Goal: Task Accomplishment & Management: Manage account settings

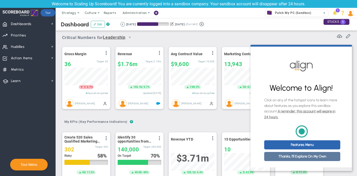
click at [294, 159] on link "Thanks, I'll Explore On My Own" at bounding box center [302, 156] width 76 height 9
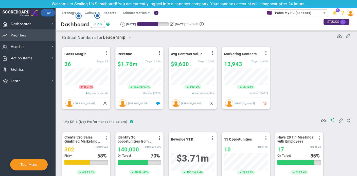
click at [20, 34] on span "Priorities" at bounding box center [18, 35] width 15 height 11
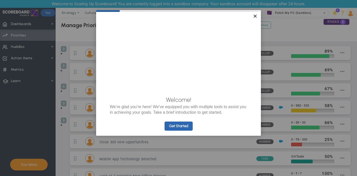
click at [253, 14] on link "×" at bounding box center [254, 16] width 9 height 9
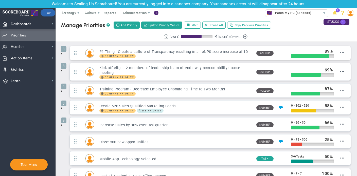
click at [61, 55] on span at bounding box center [62, 54] width 4 height 4
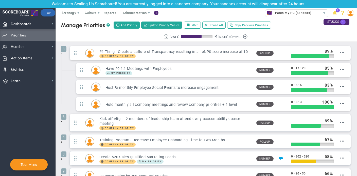
click at [62, 54] on li "3 #1 Thing - Create a culture of Transparency resulting in an eNPS score increa…" at bounding box center [206, 80] width 291 height 68
click at [62, 53] on span at bounding box center [62, 53] width 4 height 4
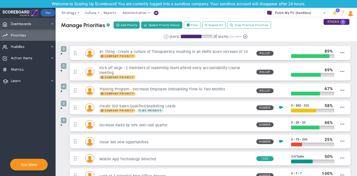
click at [18, 19] on span "Dashboards" at bounding box center [21, 24] width 21 height 11
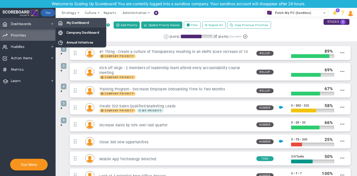
click at [72, 20] on span "My Dashboard" at bounding box center [77, 22] width 23 height 5
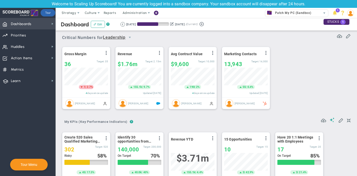
scroll to position [18, 44]
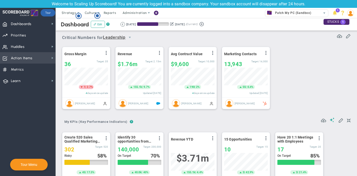
click at [39, 58] on span "Action Items Action Items" at bounding box center [27, 57] width 55 height 11
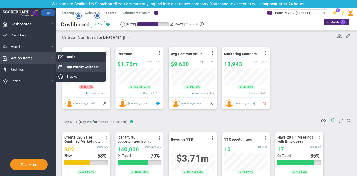
click at [83, 67] on span "Top Priority Calendar" at bounding box center [82, 66] width 32 height 5
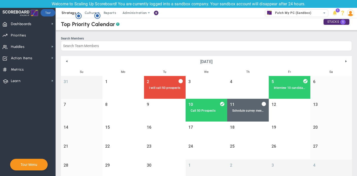
click at [70, 15] on span "Strategy" at bounding box center [69, 13] width 15 height 4
click at [213, 14] on div "Strategy One Page Strategic Plan Alignment Checklist 4D Vision Summary Function…" at bounding box center [178, 13] width 357 height 10
click at [13, 23] on span "Dashboards" at bounding box center [21, 24] width 21 height 11
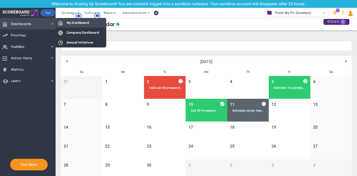
click at [63, 20] on div "My Dashboard" at bounding box center [80, 23] width 51 height 10
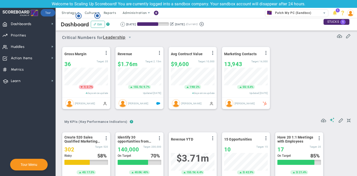
click at [22, 116] on nav "Dashboards Dashboards My Dashboard Company Dashboard" at bounding box center [28, 97] width 56 height 158
click at [33, 58] on span "Action Items Action Items" at bounding box center [27, 57] width 55 height 11
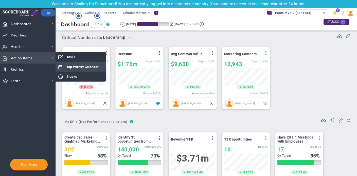
click at [70, 66] on span "Top Priority Calendar" at bounding box center [82, 66] width 32 height 5
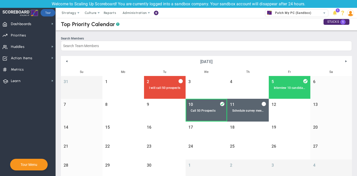
click at [211, 104] on link "10 Call 50 Prospects" at bounding box center [206, 110] width 42 height 23
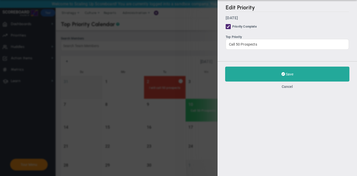
click at [204, 33] on div "Edit Priority [DATE] Priority Complete Top Priority Call 50 Prospects Save Canc…" at bounding box center [178, 88] width 357 height 176
click at [281, 87] on div "Cancel" at bounding box center [287, 86] width 124 height 5
click at [286, 86] on button "Cancel" at bounding box center [286, 87] width 11 height 4
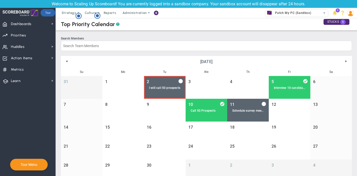
click at [164, 88] on div "I will call 50 prospects" at bounding box center [164, 88] width 31 height 4
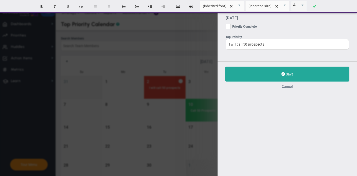
click at [290, 87] on button "Cancel" at bounding box center [286, 87] width 11 height 4
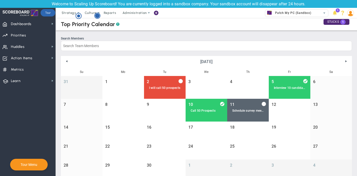
click at [96, 15] on circle "Hotspot (open by clicking or pressing space/enter)" at bounding box center [97, 15] width 5 height 5
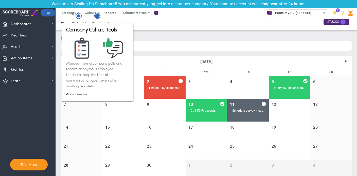
click at [98, 13] on body "Welcome to Scaling Up Scoreboard! You are currently logged into a sandbox compa…" at bounding box center [178, 88] width 357 height 176
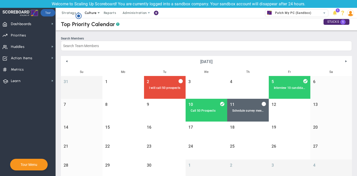
click at [97, 13] on span at bounding box center [99, 13] width 4 height 4
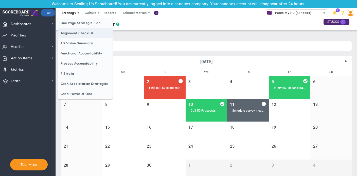
click at [79, 30] on span "Alignment Checklist" at bounding box center [85, 33] width 54 height 10
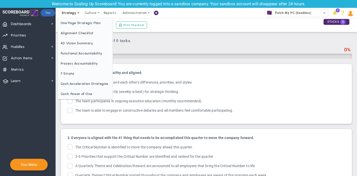
checkbox input "true"
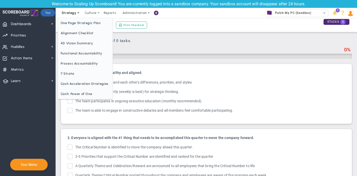
checkbox input "true"
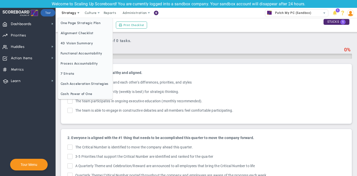
checkbox input "true"
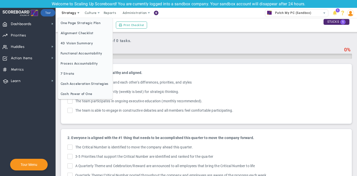
checkbox input "true"
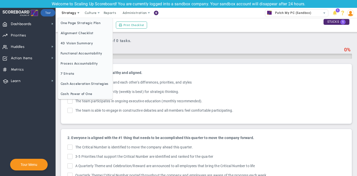
checkbox input "true"
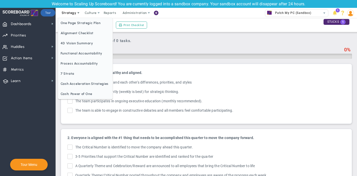
checkbox input "true"
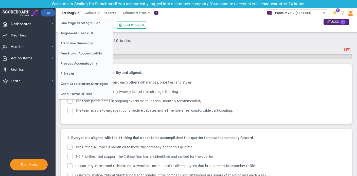
checkbox input "true"
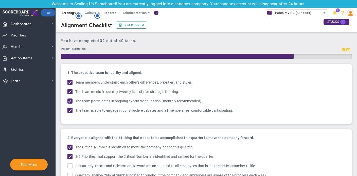
click at [71, 15] on span "Strategy" at bounding box center [69, 13] width 23 height 10
click at [25, 22] on span "Dashboards" at bounding box center [21, 24] width 21 height 11
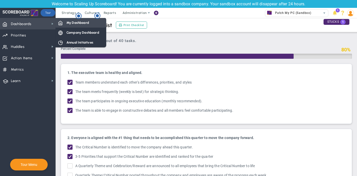
click at [80, 21] on span "My Dashboard" at bounding box center [77, 22] width 23 height 5
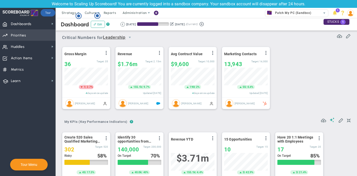
click at [25, 36] on span "Priorities" at bounding box center [18, 35] width 15 height 11
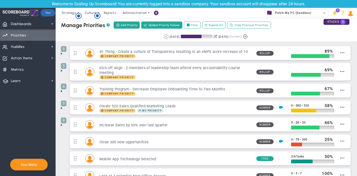
click at [61, 54] on span at bounding box center [62, 54] width 4 height 4
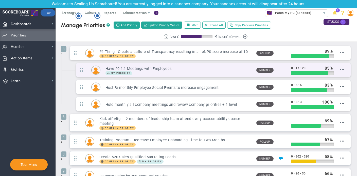
click at [202, 73] on div "My Priority" at bounding box center [178, 73] width 147 height 4
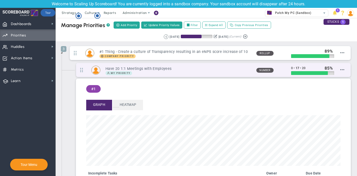
click at [140, 72] on div "My Priority" at bounding box center [178, 73] width 147 height 4
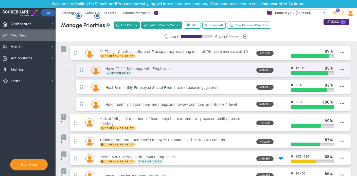
click at [140, 72] on div "My Priority" at bounding box center [178, 73] width 147 height 4
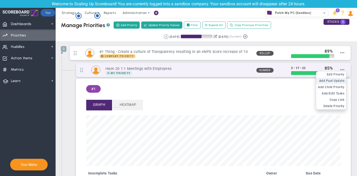
click at [339, 80] on span "Add Past Update" at bounding box center [331, 81] width 25 height 4
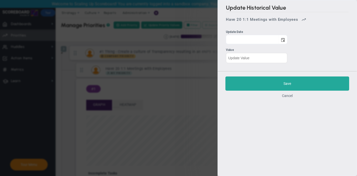
click at [289, 94] on div "Cancel" at bounding box center [287, 95] width 124 height 5
click at [290, 96] on button "Cancel" at bounding box center [287, 96] width 11 height 4
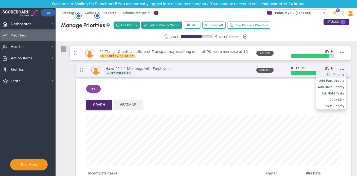
click at [340, 74] on span "Edit Priority" at bounding box center [336, 75] width 18 height 4
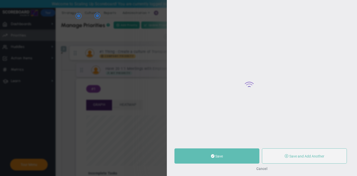
type input "Have 20 1:1 Meetings with Employees"
type input "0"
type input "17"
type input "20"
radio input "true"
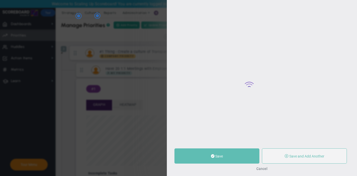
type input "Faith W"
type input "0"
type input "17"
type input "20"
radio input "true"
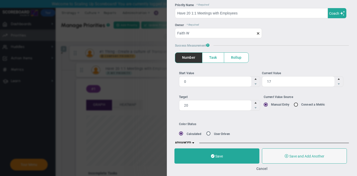
scroll to position [20, 0]
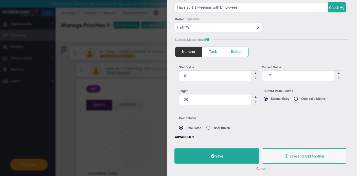
click at [215, 51] on span "Task" at bounding box center [213, 52] width 22 height 10
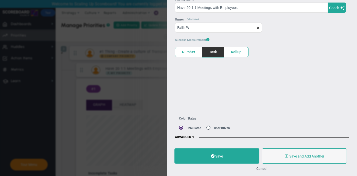
scroll to position [20, 0]
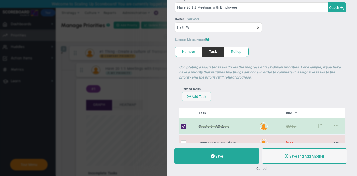
click at [243, 53] on span "Rollup" at bounding box center [236, 52] width 24 height 10
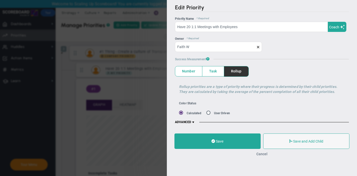
click at [263, 154] on button "Cancel" at bounding box center [261, 154] width 11 height 4
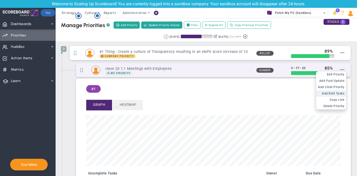
click at [339, 94] on span "Add/Edit Tasks" at bounding box center [332, 94] width 23 height 4
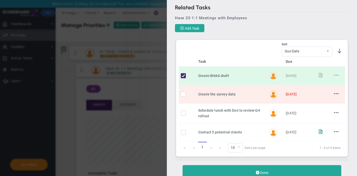
click at [159, 16] on div "Related Tasks Have 20 1:1 Meetings with Employees Add Task No Tasks to Display …" at bounding box center [178, 88] width 357 height 176
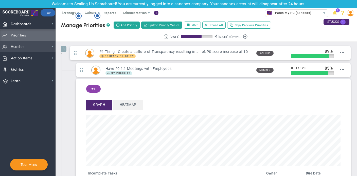
click at [12, 46] on span "Huddles" at bounding box center [18, 47] width 14 height 11
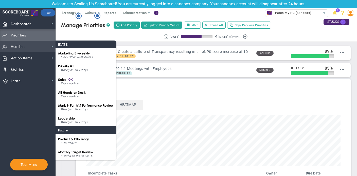
click at [12, 46] on span "Huddles" at bounding box center [18, 47] width 14 height 11
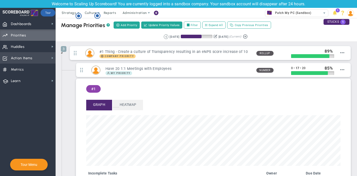
click at [14, 62] on span "Action Items" at bounding box center [22, 58] width 22 height 11
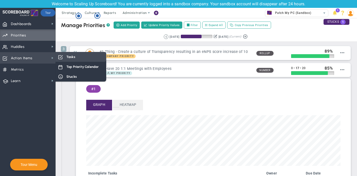
click at [70, 58] on span "Tasks" at bounding box center [70, 56] width 9 height 5
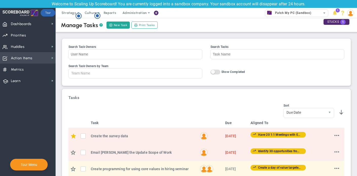
click at [35, 54] on span "Action Items Action Items" at bounding box center [27, 57] width 55 height 11
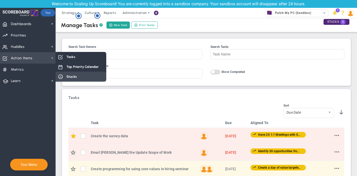
click at [75, 76] on span "Stucks" at bounding box center [71, 76] width 10 height 5
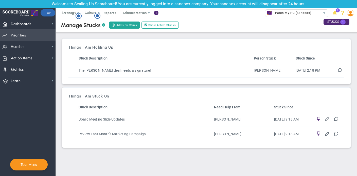
click at [27, 35] on span "Priorities OKR Tree Priorities OKRs" at bounding box center [27, 34] width 55 height 11
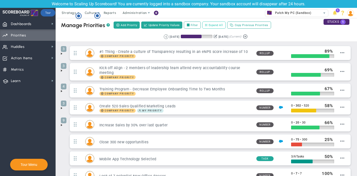
click at [216, 25] on span "Expand All" at bounding box center [216, 25] width 14 height 4
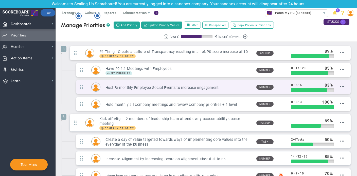
click at [299, 85] on span "0 • 5 • 6" at bounding box center [296, 85] width 11 height 4
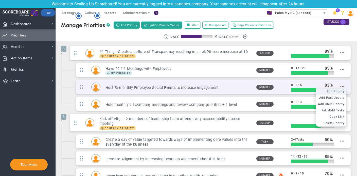
click at [339, 91] on span "Edit Priority" at bounding box center [336, 92] width 18 height 4
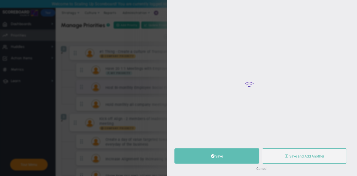
type input "Host Bi-monthly Employee Social Events to increase engagement"
type input "0"
type input "5"
type input "6"
radio input "true"
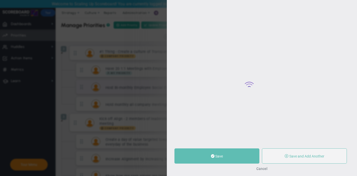
type input "[PERSON_NAME]"
type input "0"
type input "5"
type input "6"
radio input "true"
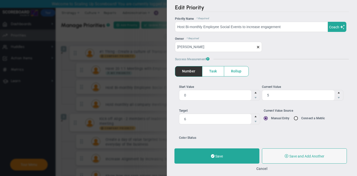
click at [217, 74] on span "Task" at bounding box center [213, 71] width 22 height 10
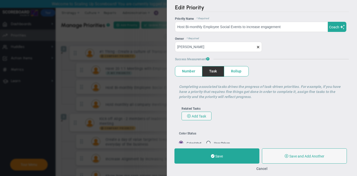
scroll to position [16, 0]
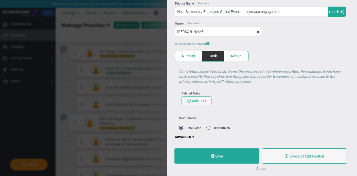
click at [264, 170] on button "Cancel" at bounding box center [261, 169] width 11 height 4
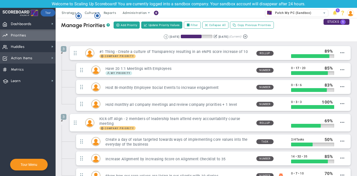
click at [27, 62] on span "Action Items" at bounding box center [22, 58] width 22 height 11
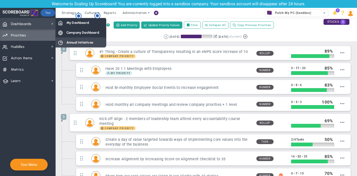
click at [69, 39] on div "Annual Initiatives" at bounding box center [80, 42] width 51 height 10
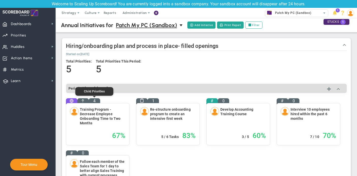
click at [95, 100] on span "4" at bounding box center [94, 101] width 2 height 5
click at [70, 101] on span at bounding box center [71, 101] width 4 height 4
click at [113, 129] on div "Training Program - Decrease Employee Onboarding Time to Two Months" at bounding box center [97, 118] width 55 height 23
click at [86, 100] on div at bounding box center [82, 102] width 11 height 8
click at [93, 101] on span "4" at bounding box center [94, 101] width 2 height 5
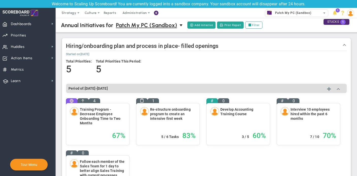
click at [93, 115] on h4 "Training Program - Decrease Employee Onboarding Time to Two Months" at bounding box center [103, 116] width 46 height 18
click at [91, 118] on h4 "Training Program - Decrease Employee Onboarding Time to Two Months" at bounding box center [103, 116] width 46 height 18
click at [90, 117] on h4 "Training Program - Decrease Employee Onboarding Time to Two Months" at bounding box center [103, 116] width 46 height 18
click at [71, 99] on span at bounding box center [71, 101] width 4 height 4
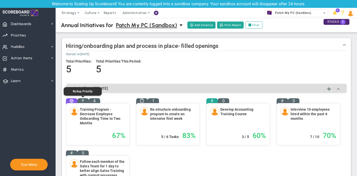
click at [84, 100] on span at bounding box center [83, 101] width 4 height 4
click at [96, 102] on div "4" at bounding box center [94, 102] width 11 height 8
